Goal: Check status: Check status

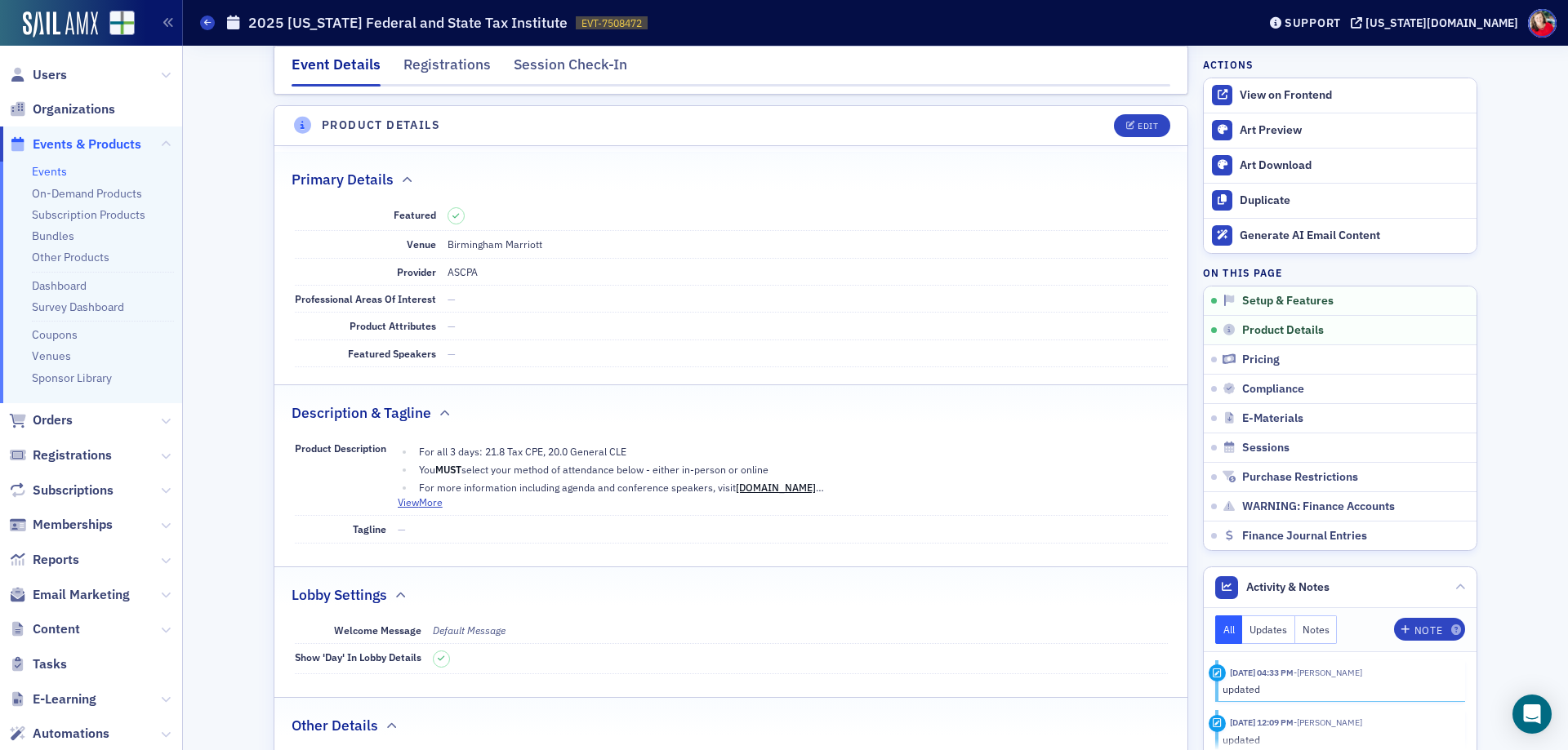
scroll to position [408, 0]
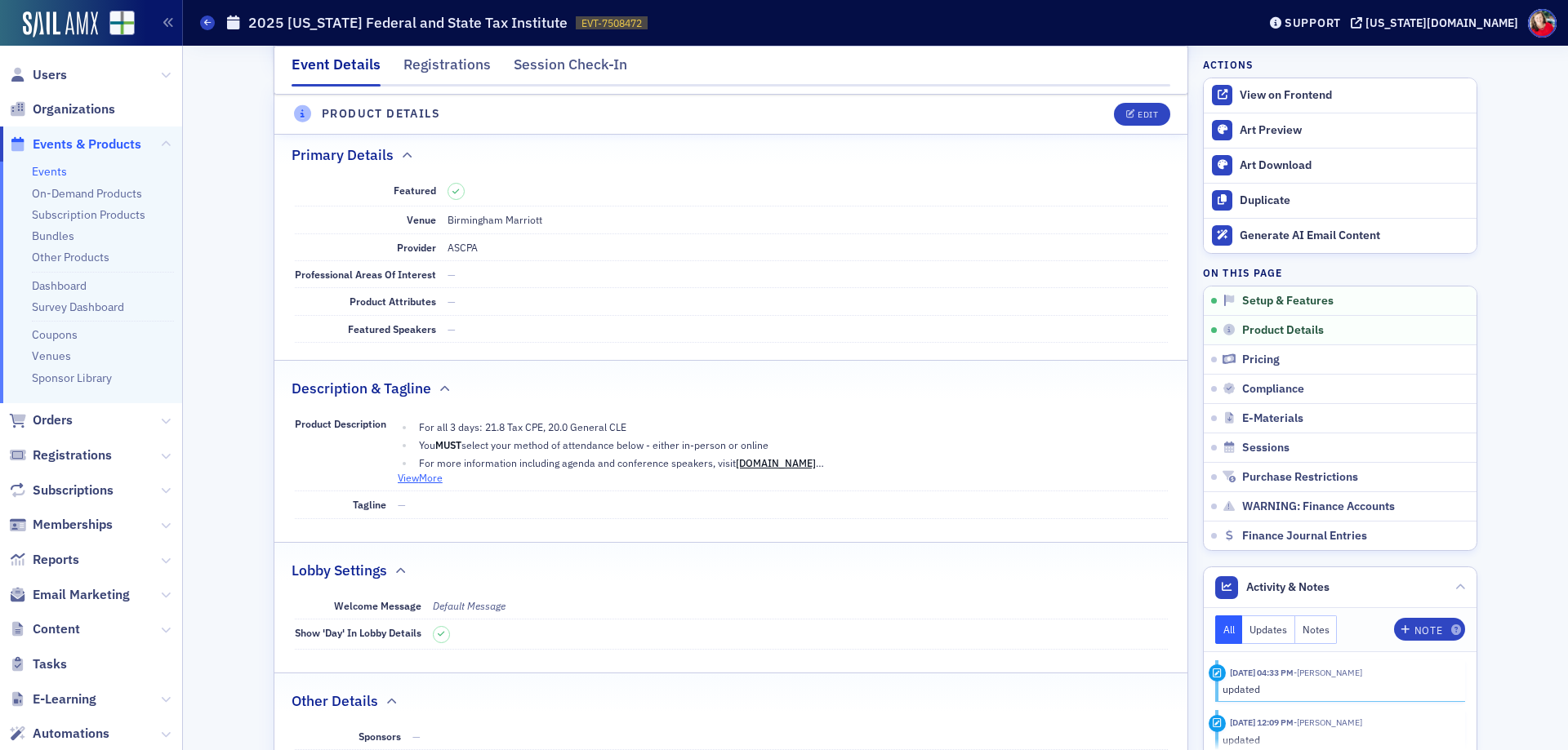
click at [411, 479] on button "View More" at bounding box center [420, 478] width 45 height 15
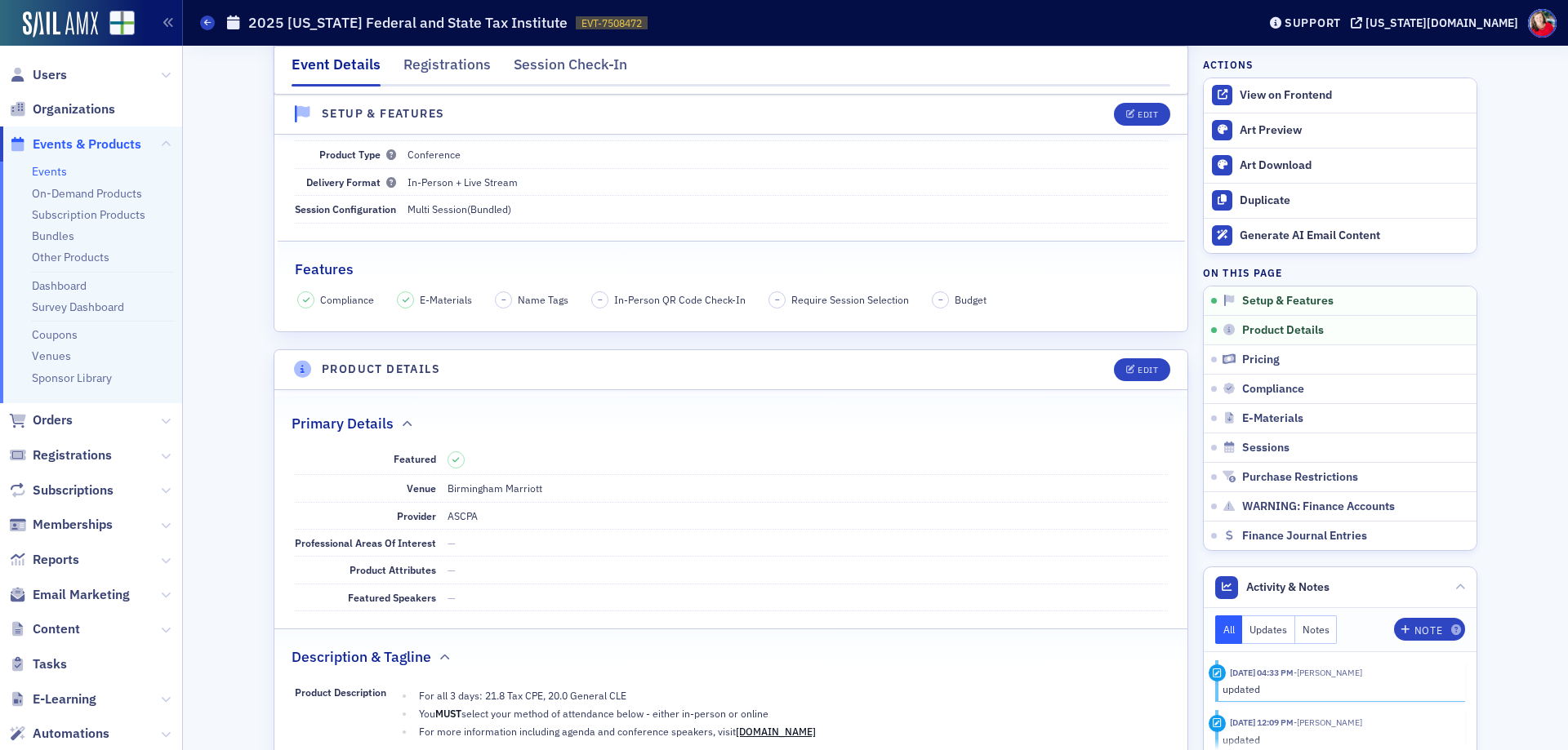
scroll to position [0, 0]
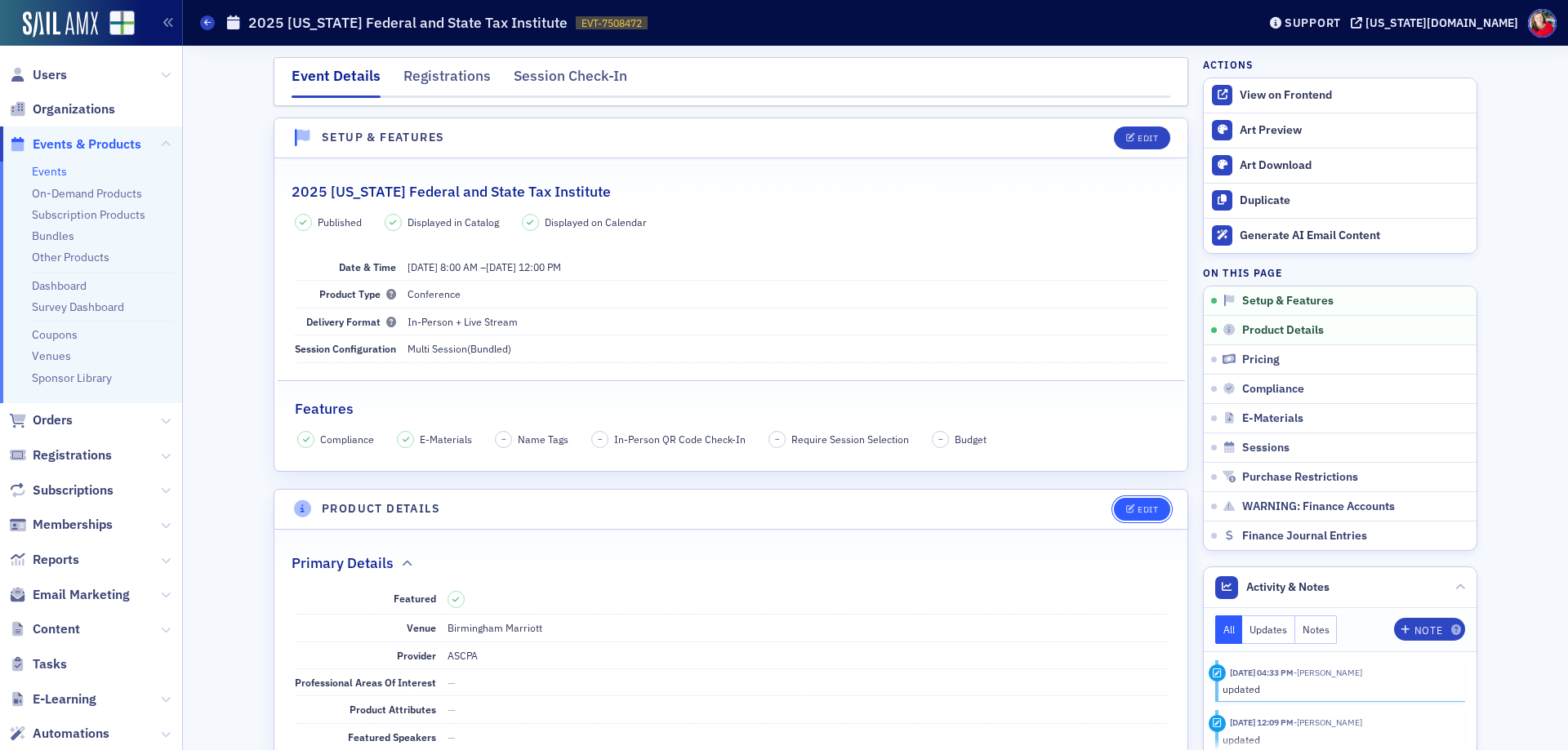
click at [1143, 509] on div "Edit" at bounding box center [1148, 510] width 21 height 9
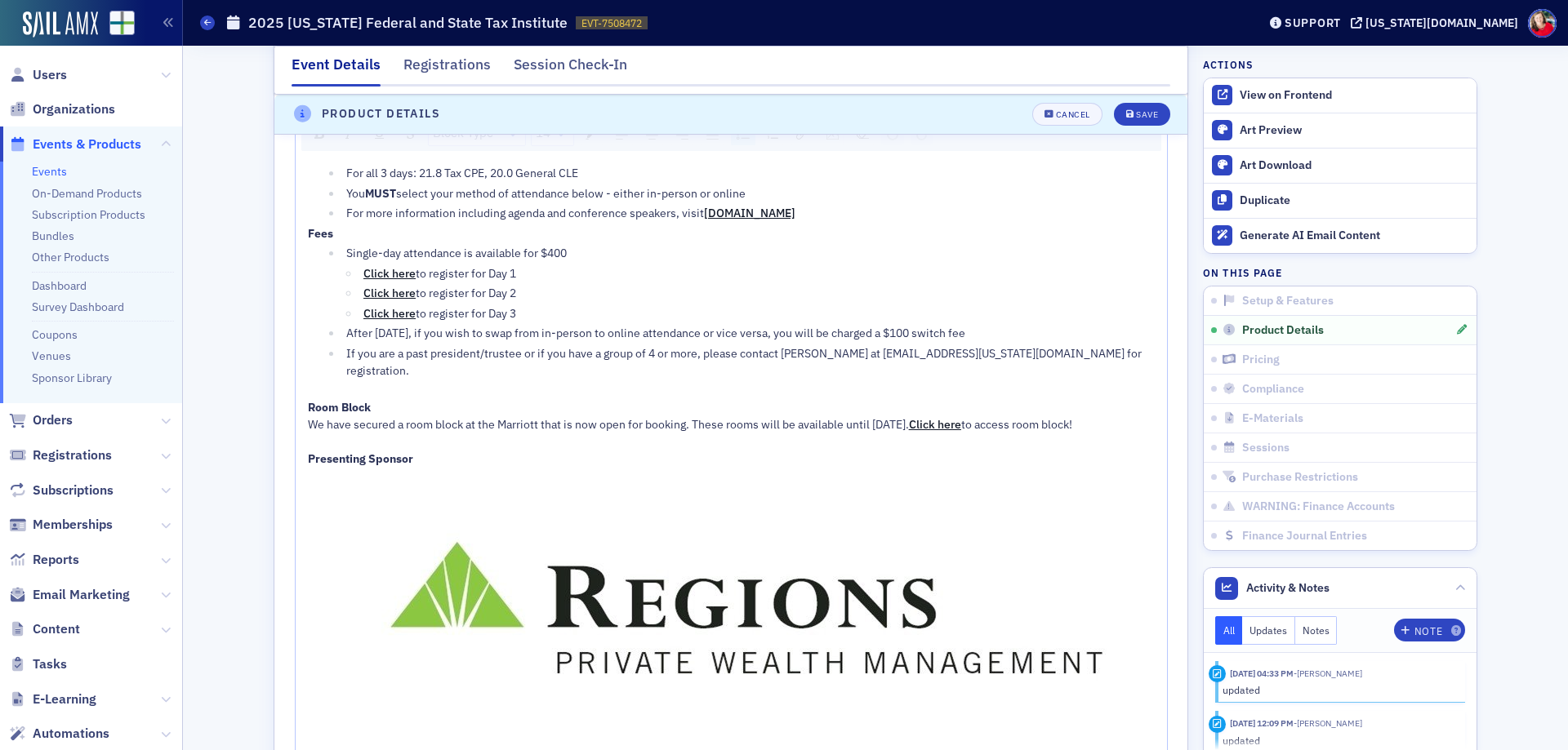
scroll to position [884, 0]
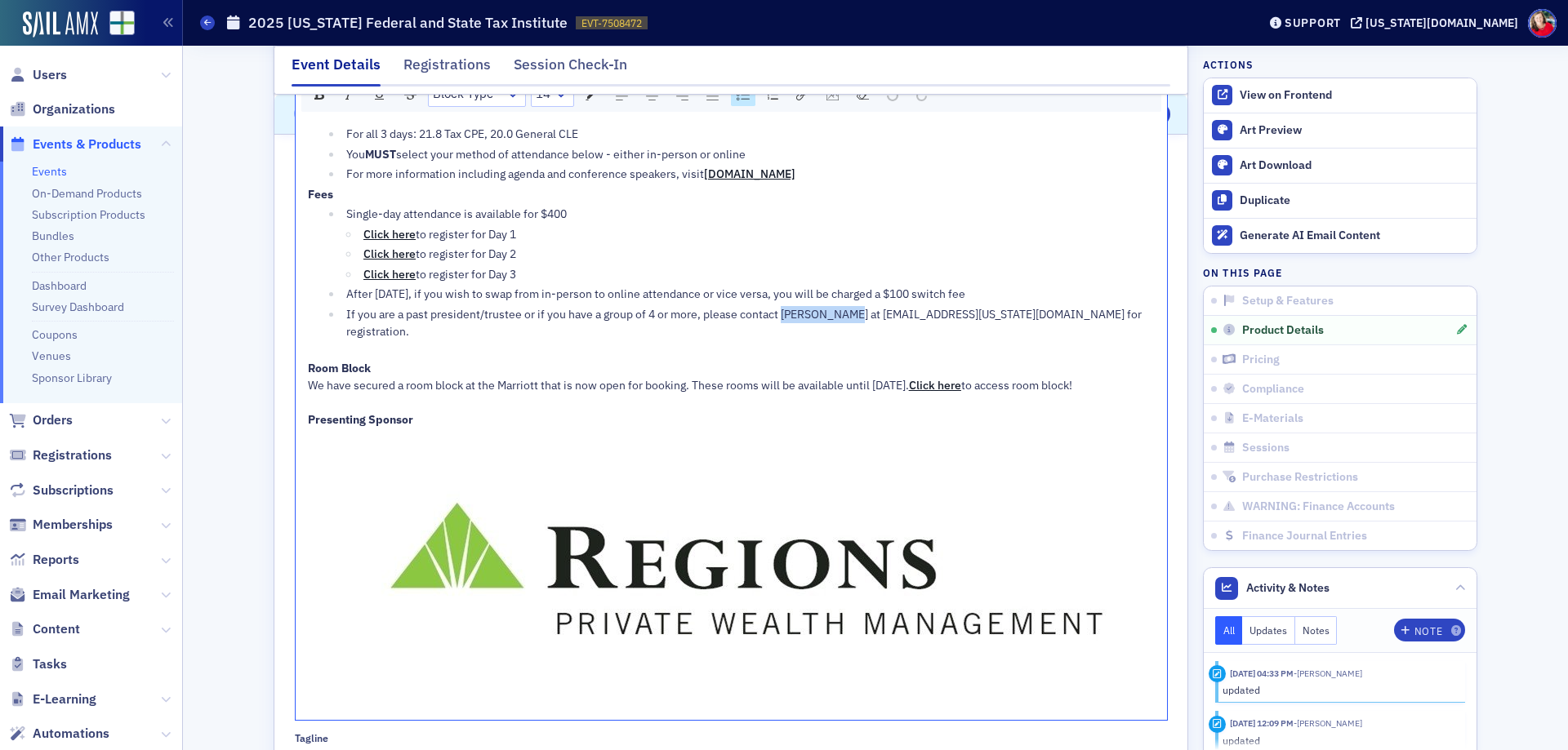
drag, startPoint x: 777, startPoint y: 311, endPoint x: 832, endPoint y: 317, distance: 55.3
click at [832, 317] on span "If you are a past president/trustee or if you have a group of 4 or more, please…" at bounding box center [745, 322] width 798 height 32
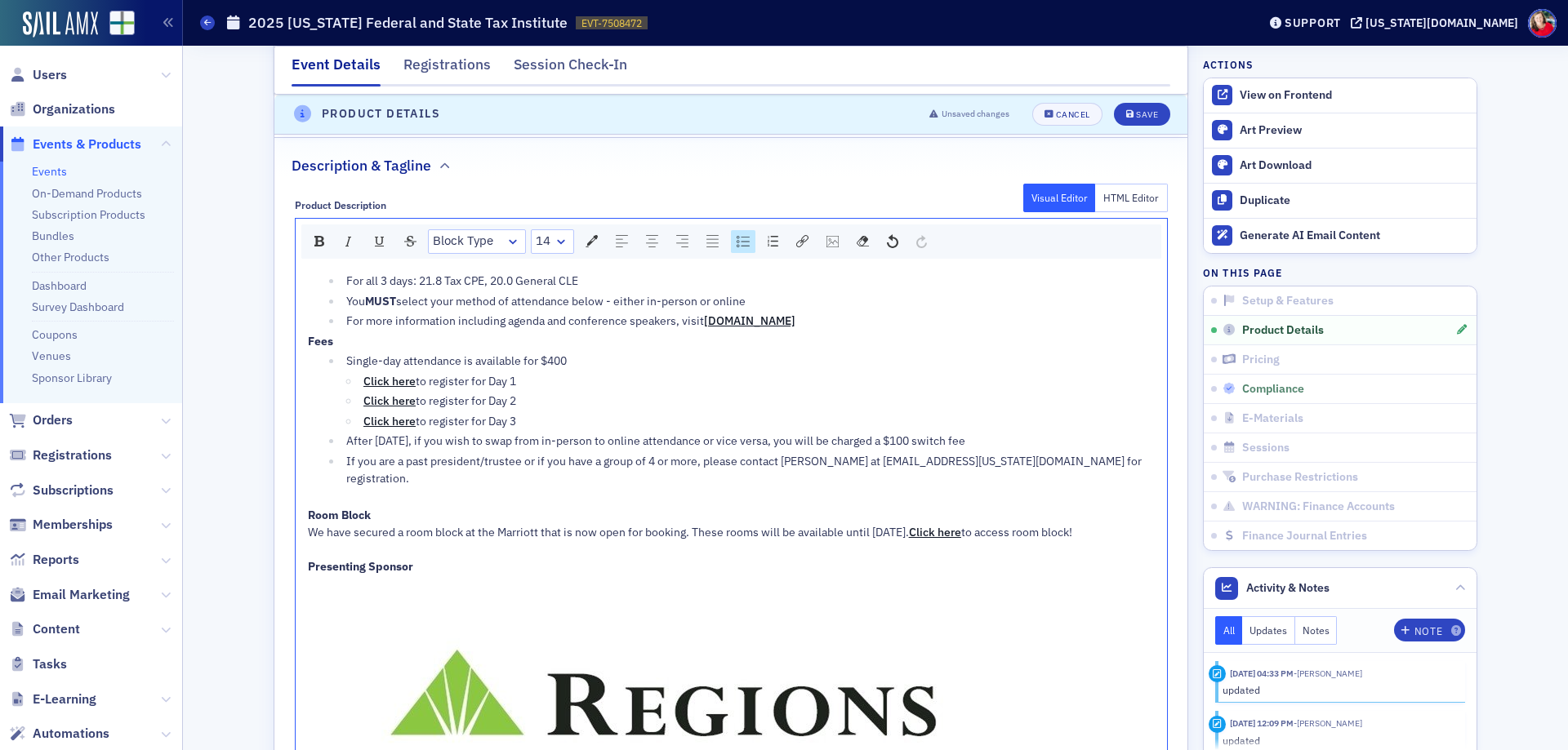
scroll to position [476, 0]
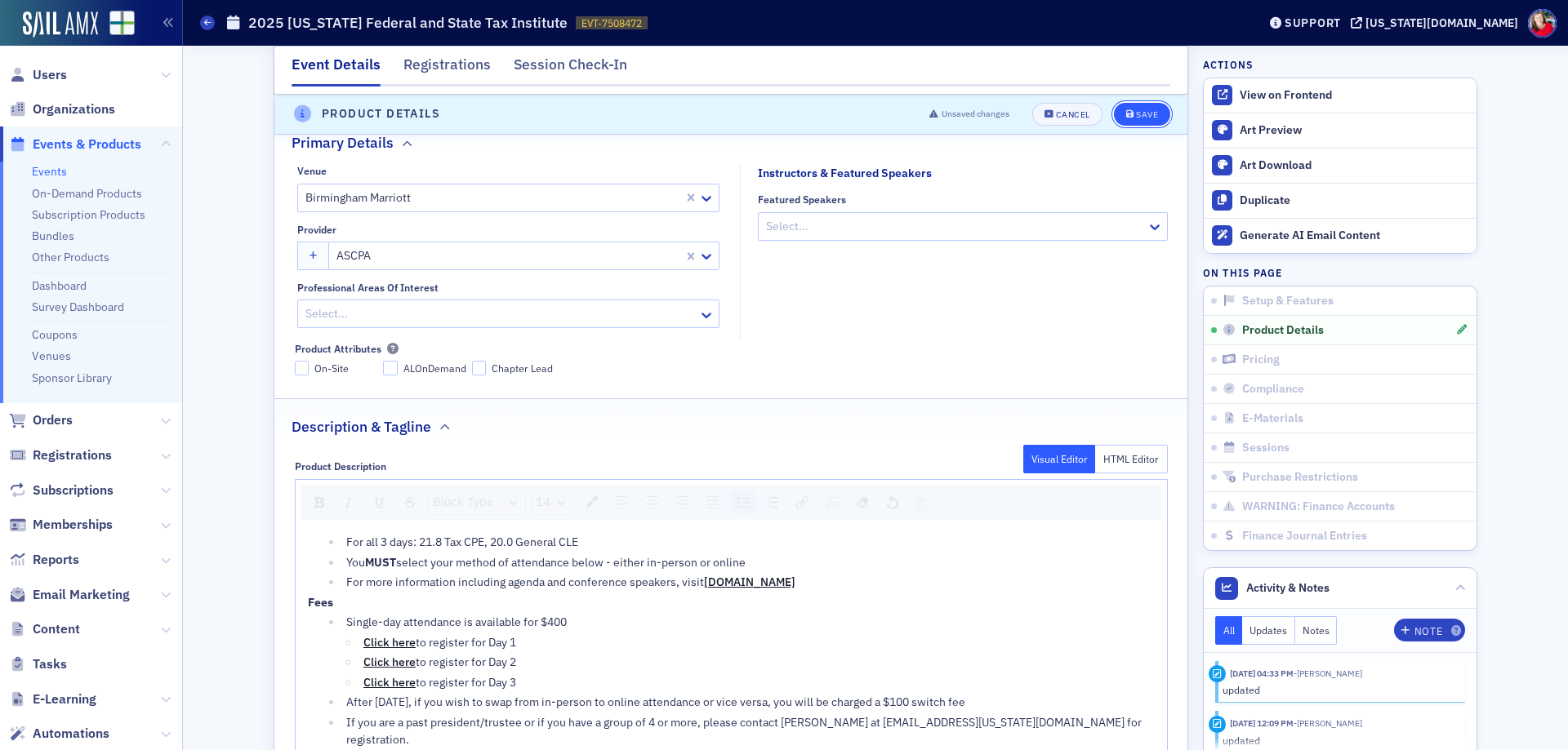
click at [1119, 116] on button "Save" at bounding box center [1142, 114] width 56 height 23
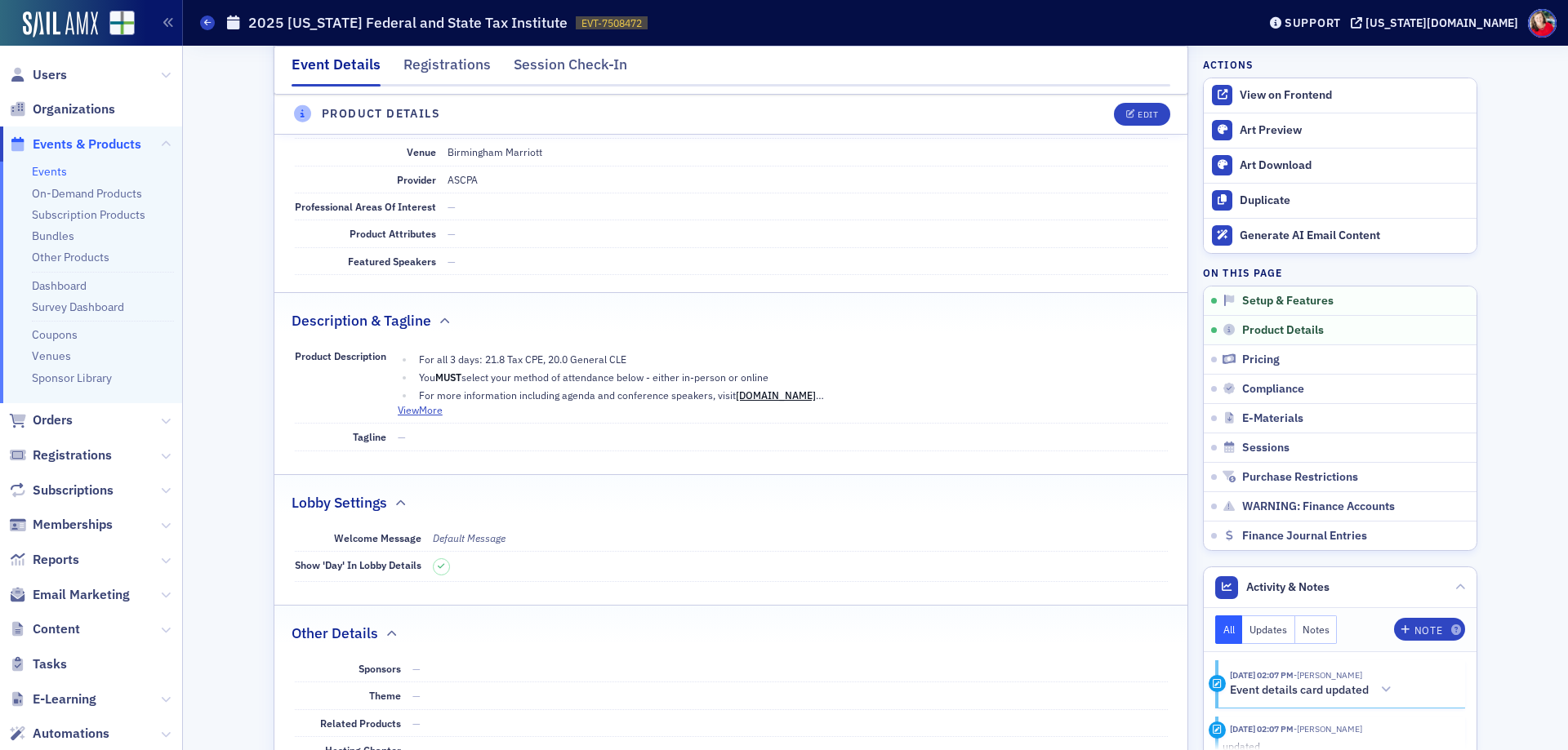
scroll to position [394, 0]
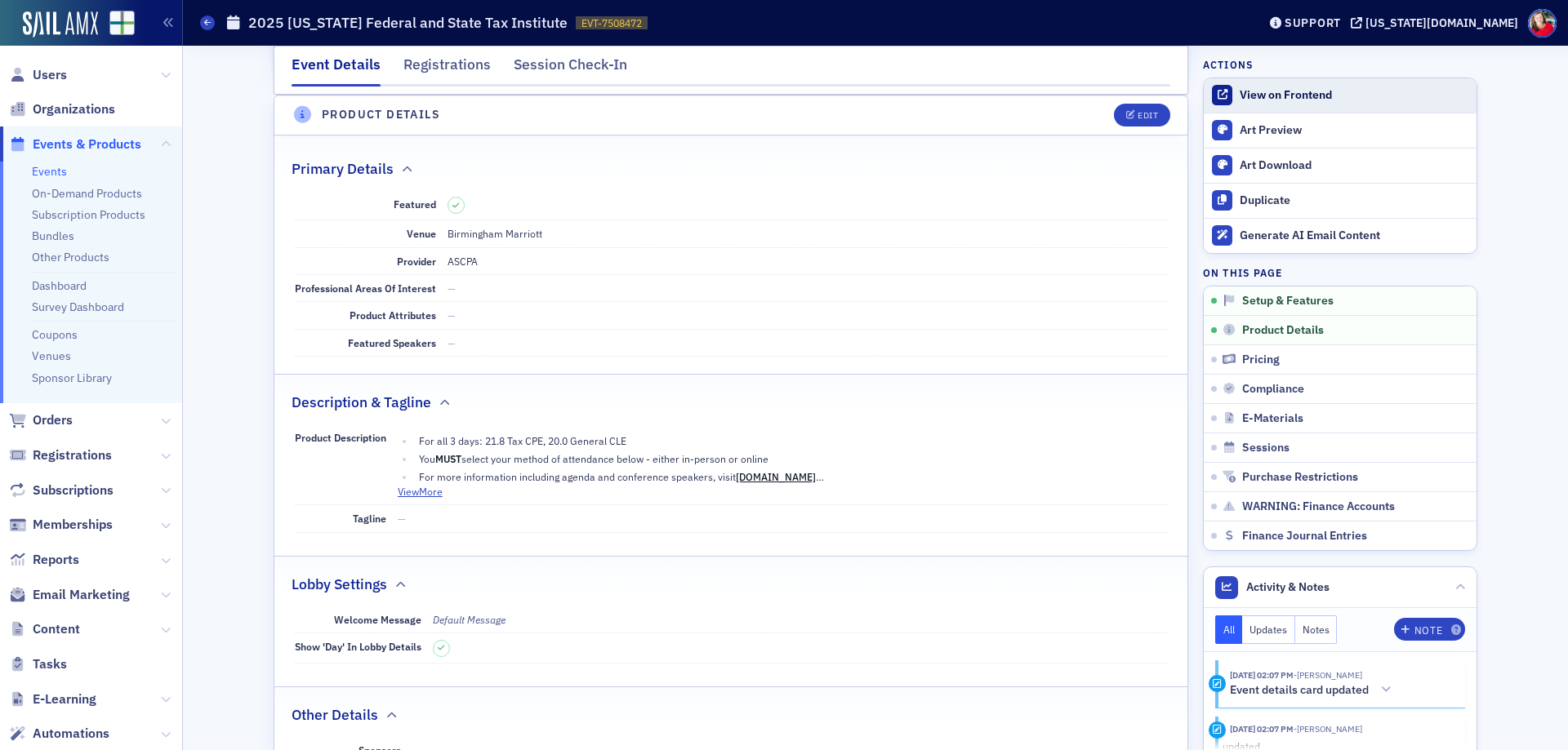
click at [1322, 87] on link "View on Frontend" at bounding box center [1340, 95] width 273 height 34
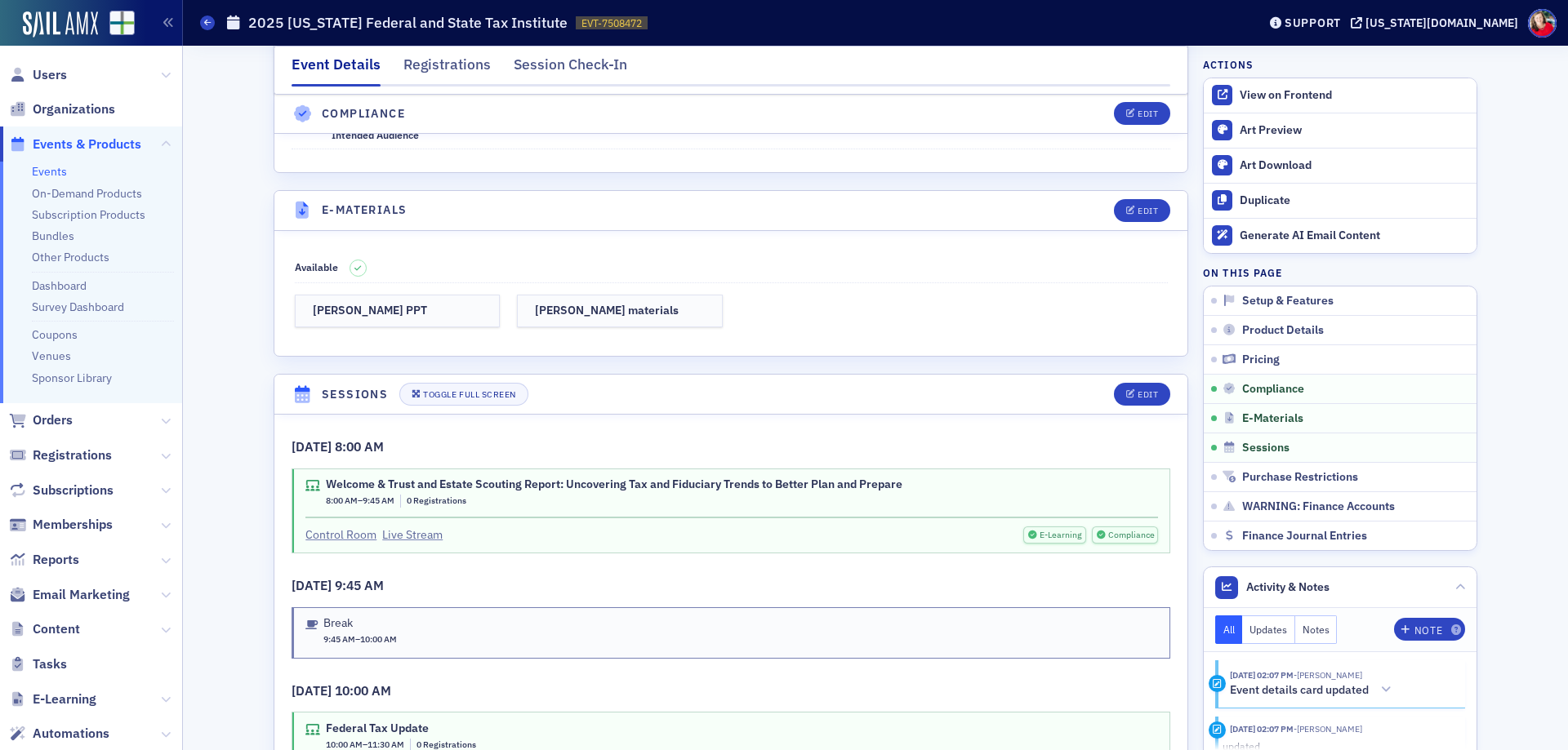
scroll to position [2271, 0]
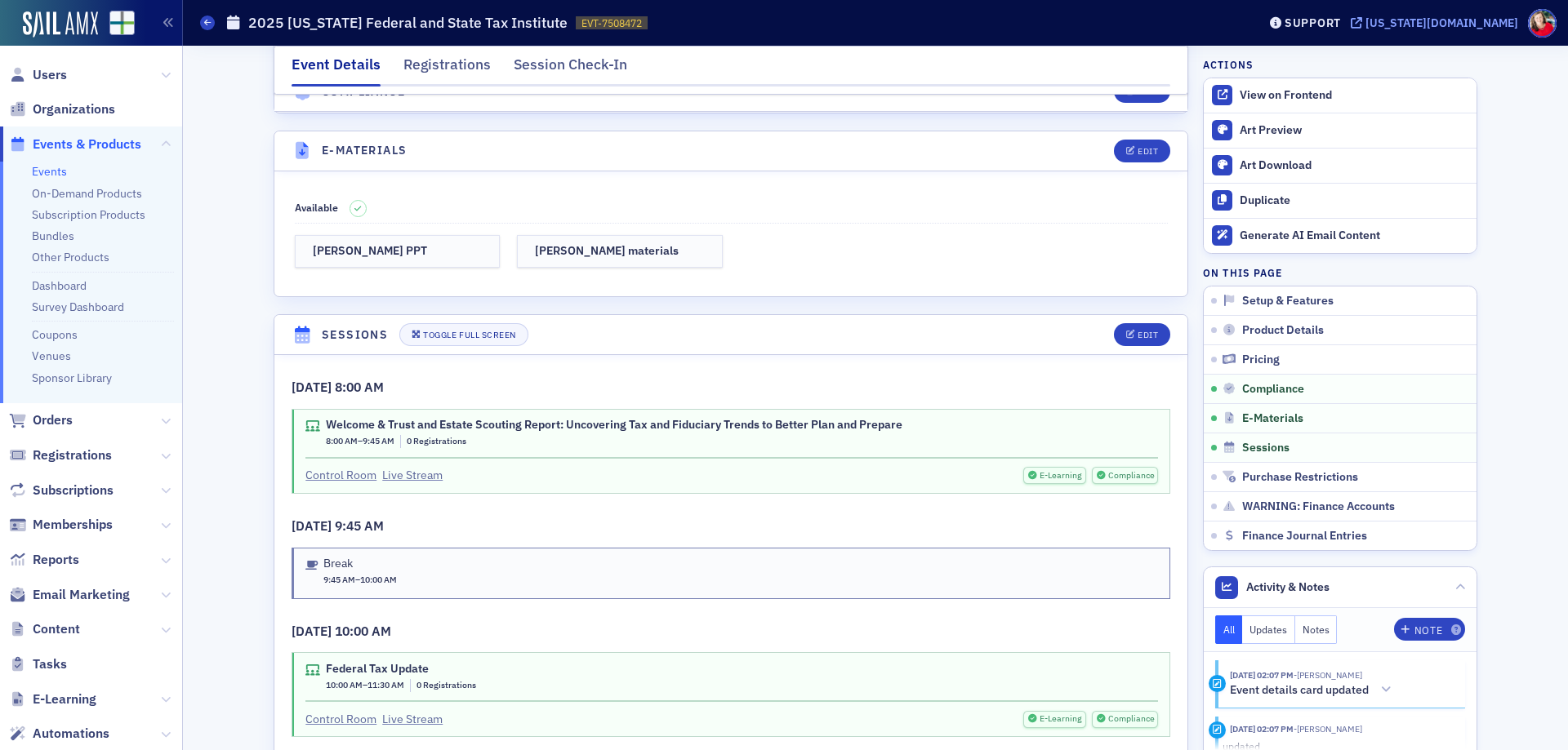
click at [1362, 18] on icon at bounding box center [1356, 22] width 11 height 11
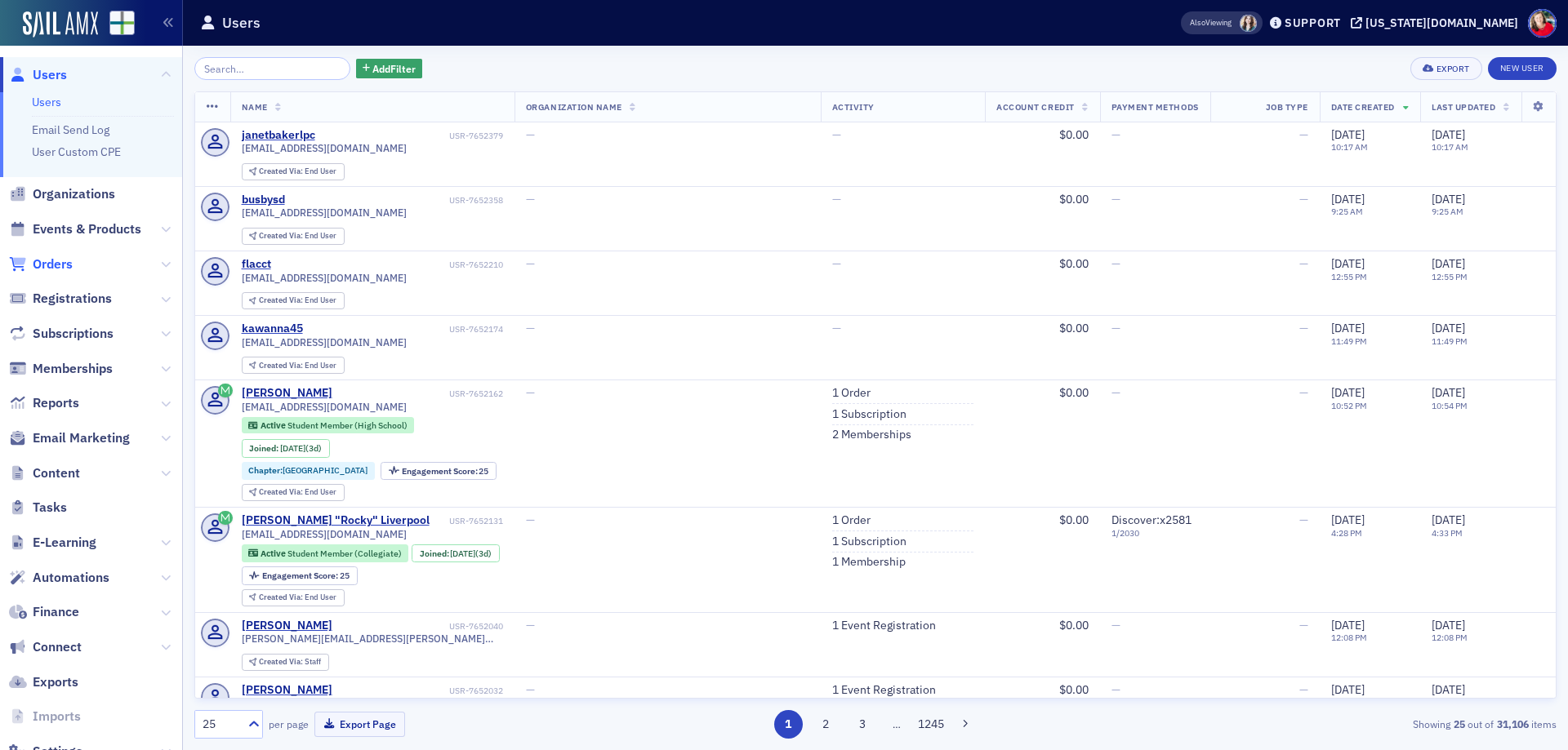
click at [64, 267] on span "Orders" at bounding box center [52, 264] width 40 height 18
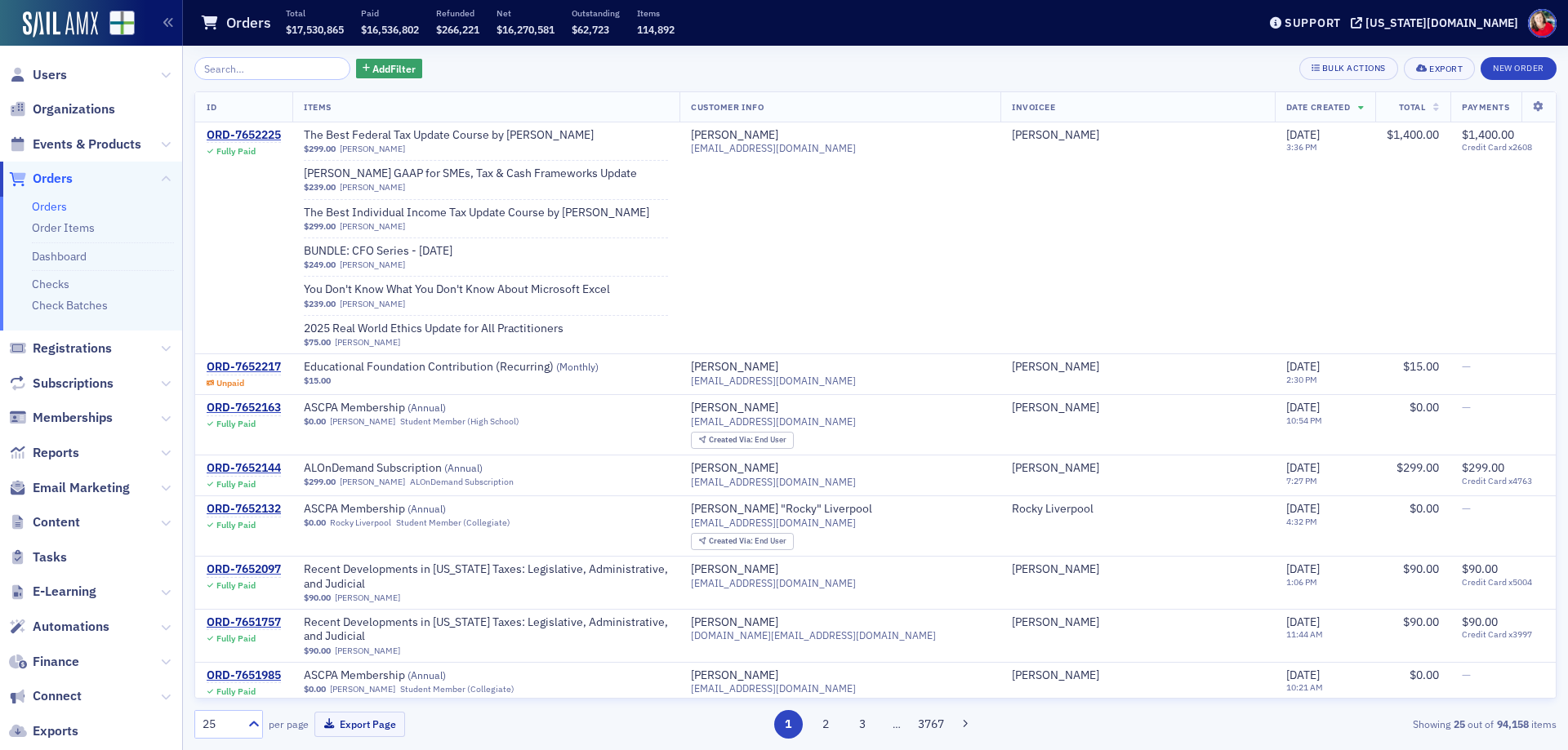
type input "7651738"
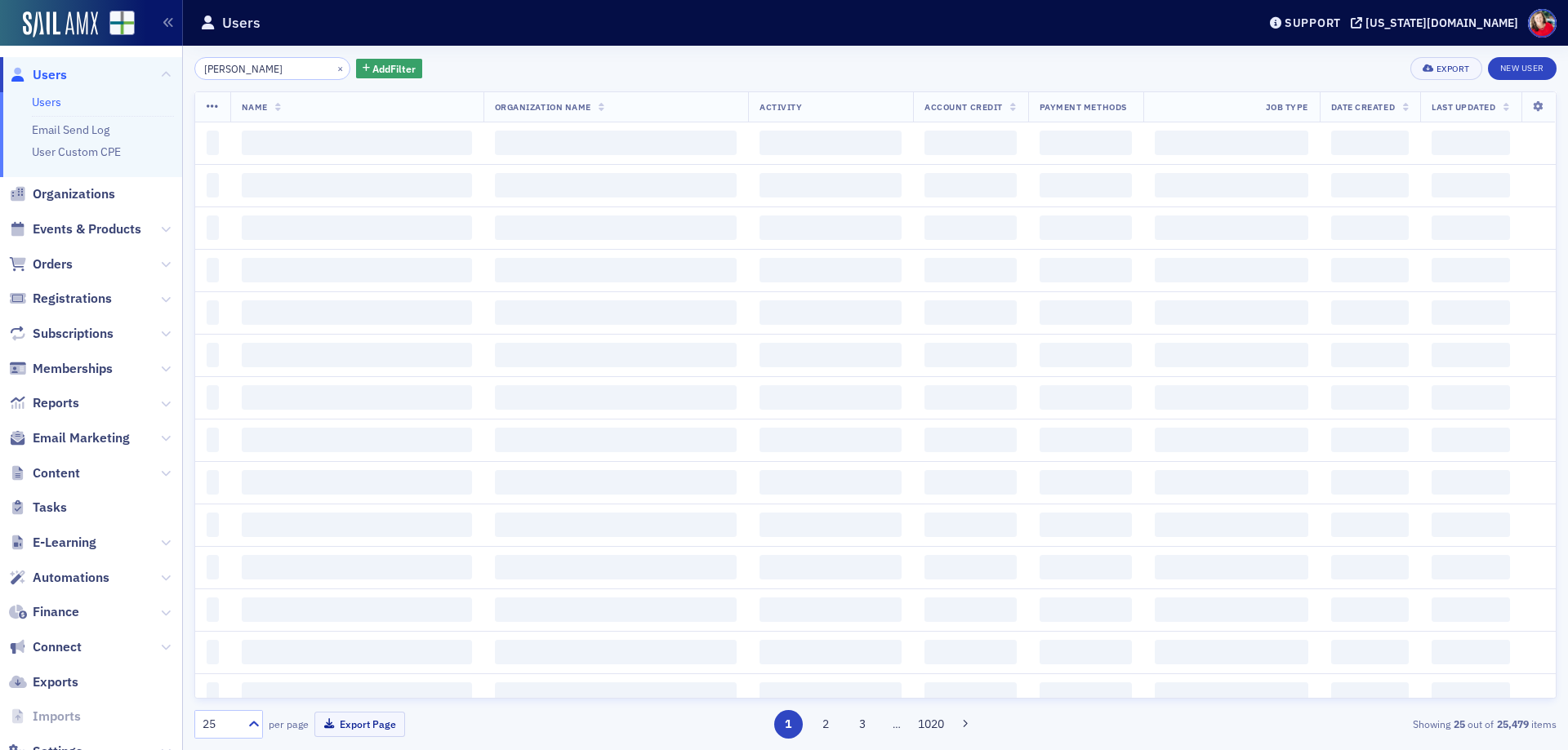
type input "[PERSON_NAME]"
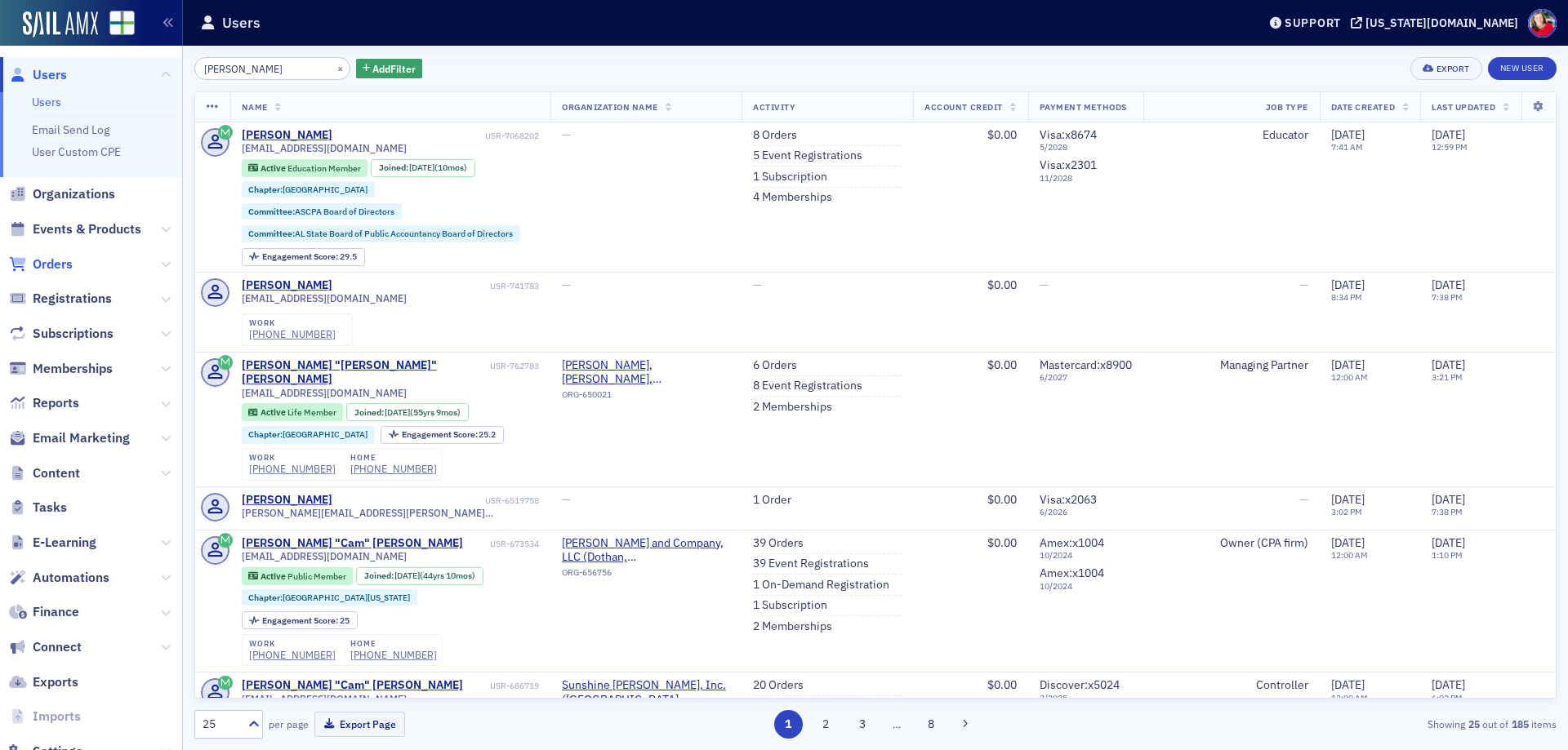
click at [62, 266] on span "Orders" at bounding box center [52, 264] width 40 height 18
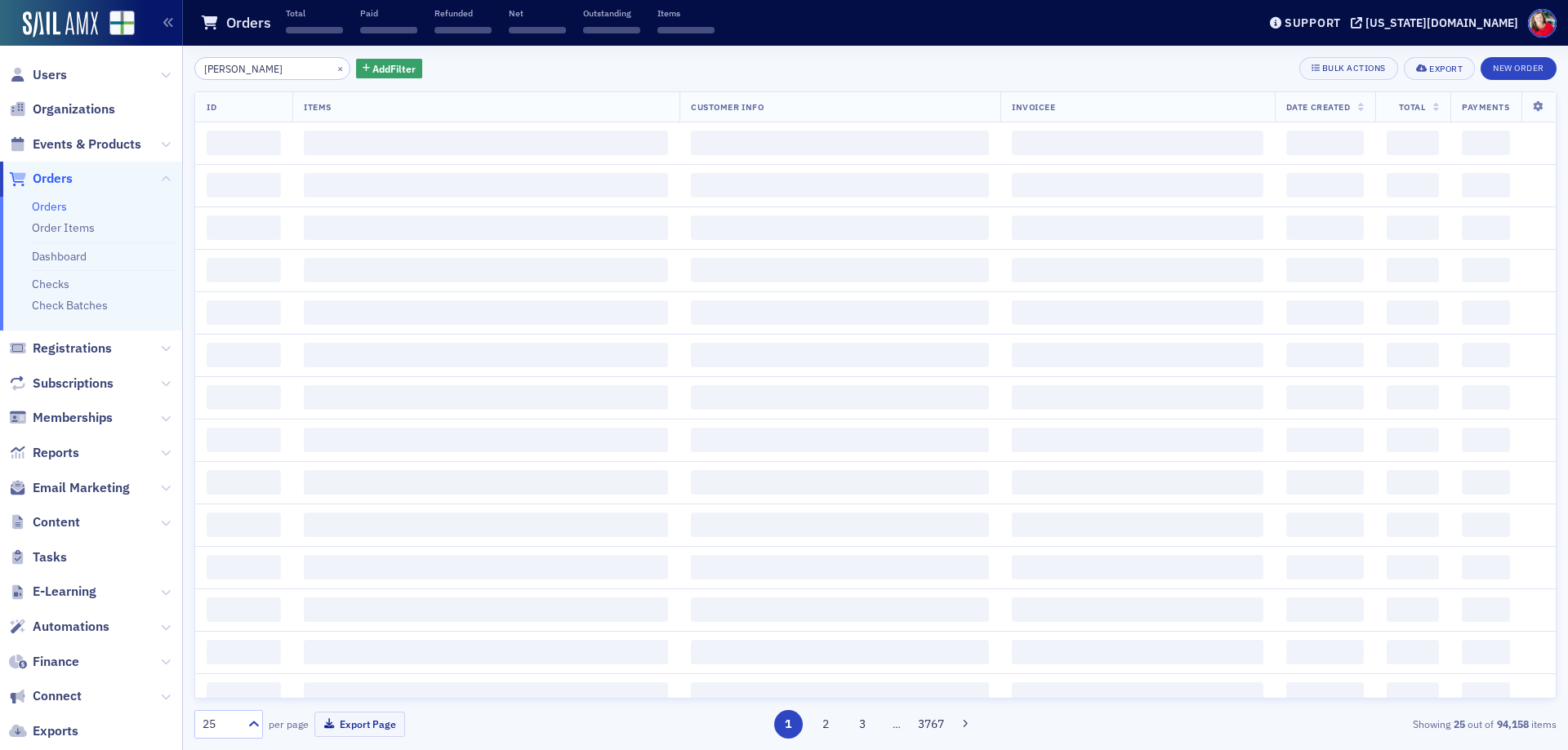
type input "[PERSON_NAME]"
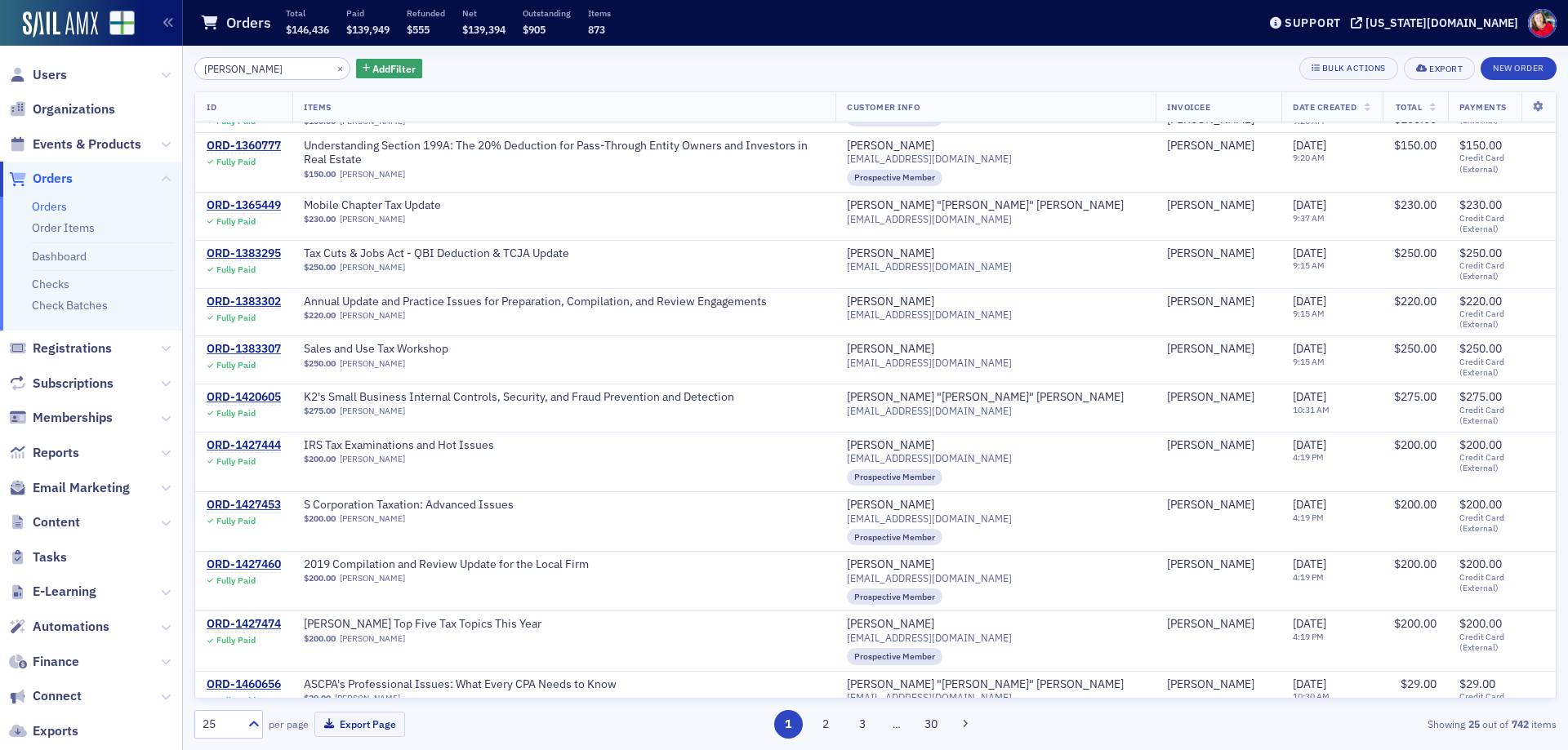
scroll to position [718, 0]
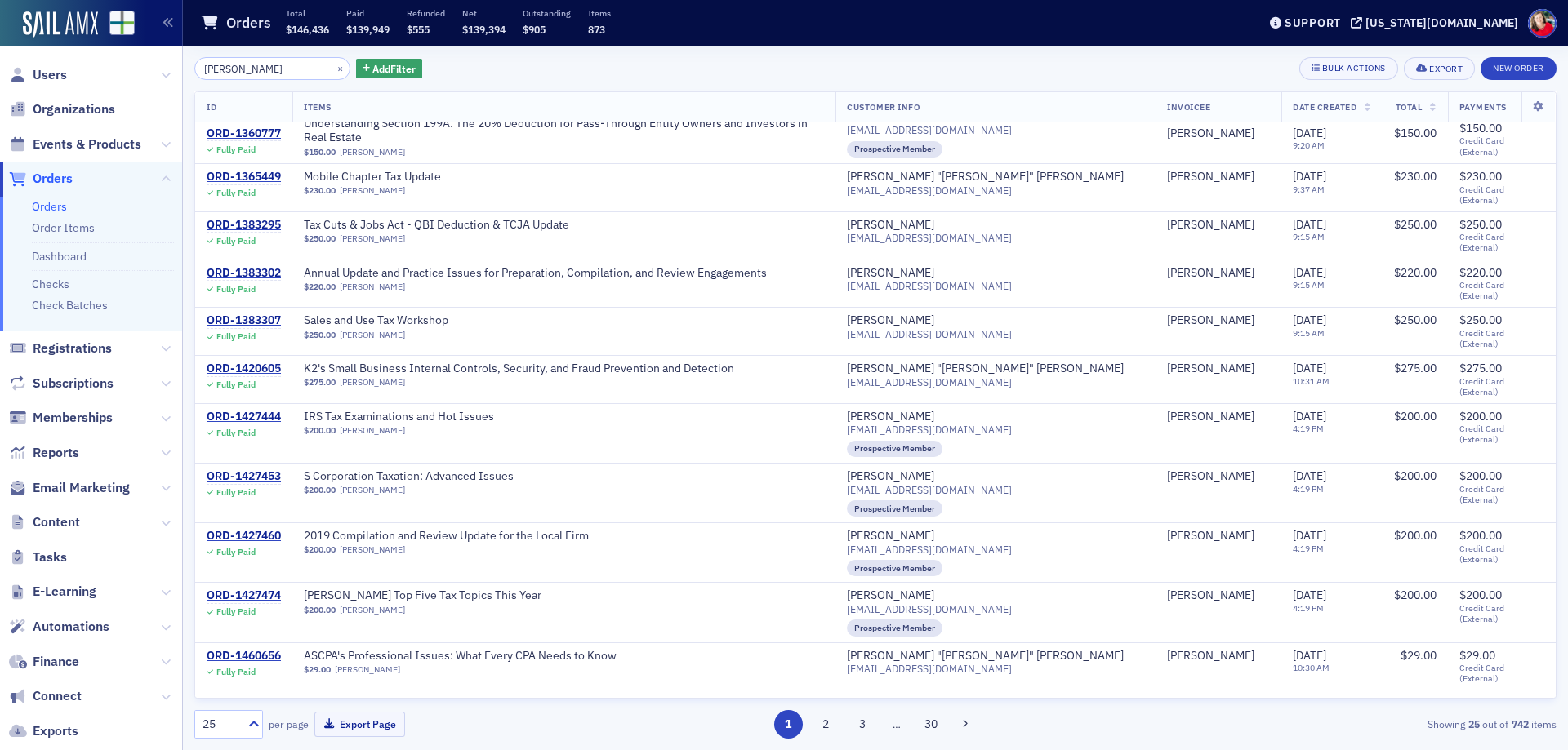
click at [51, 177] on span "Orders" at bounding box center [52, 178] width 40 height 18
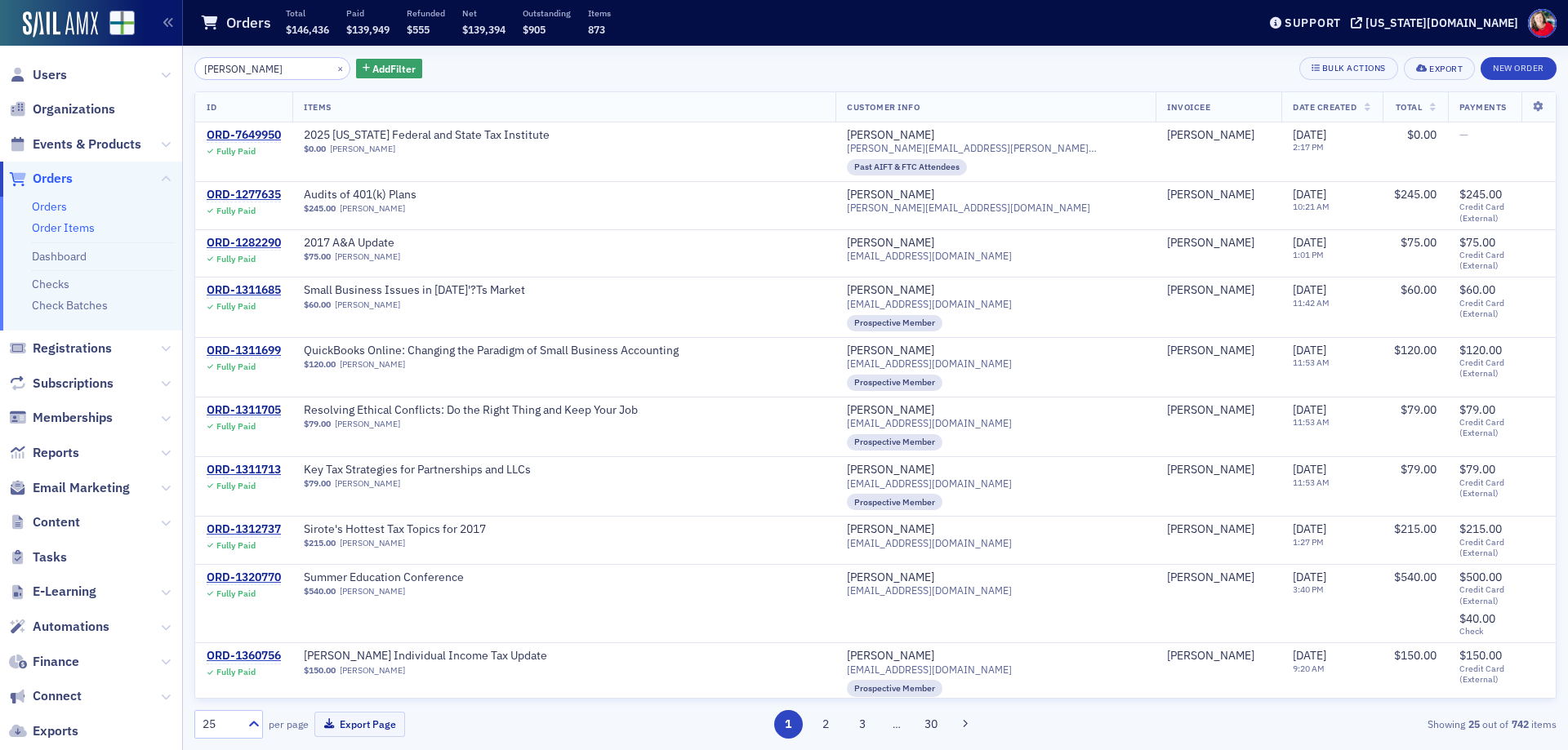
click at [62, 230] on link "Order Items" at bounding box center [62, 228] width 62 height 15
